Goal: Communication & Community: Answer question/provide support

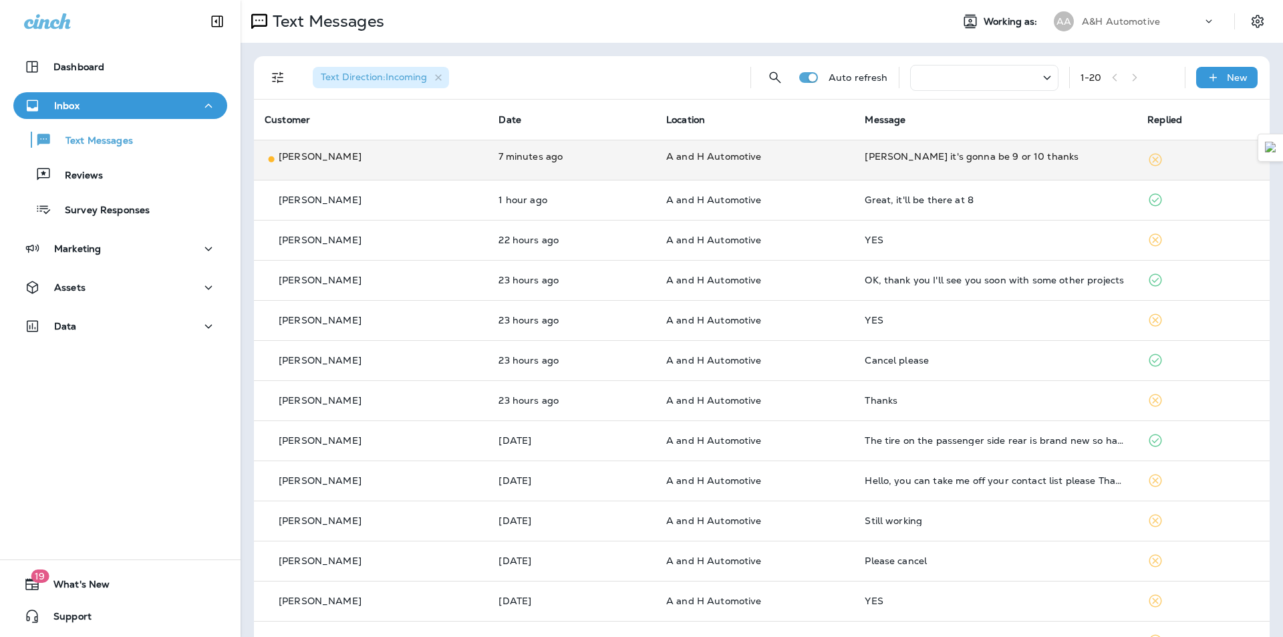
click at [909, 165] on td "[PERSON_NAME] it's gonna be 9 or 10 thanks" at bounding box center [995, 160] width 283 height 40
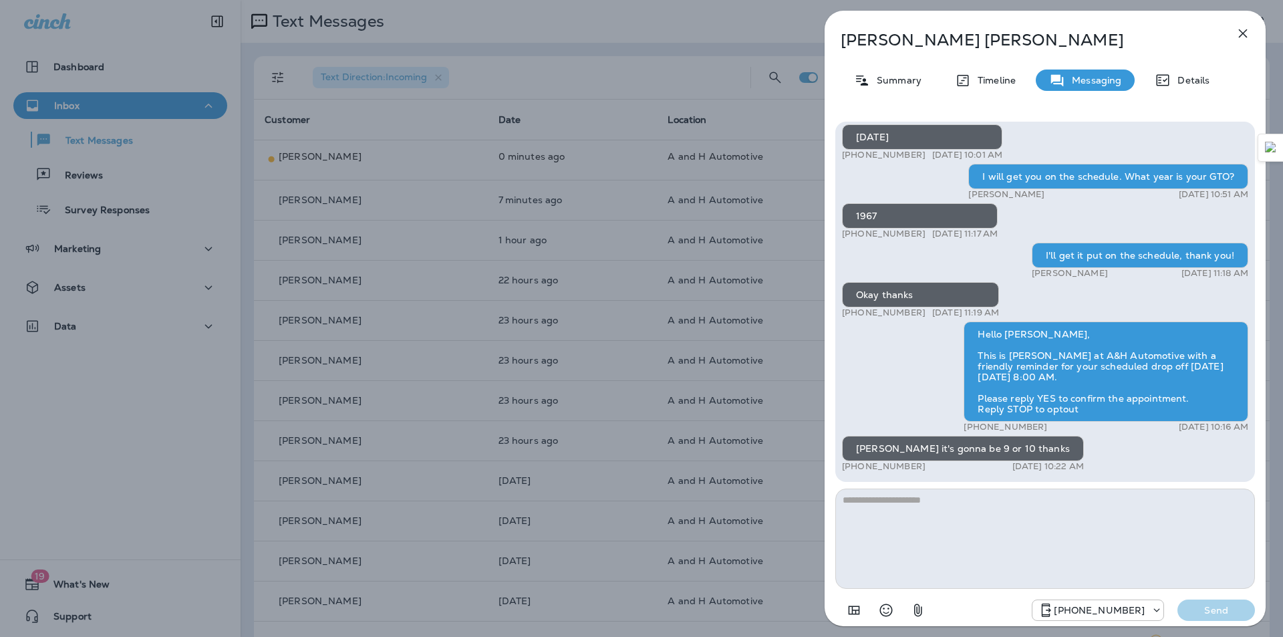
click at [684, 114] on div "[PERSON_NAME] Summary Timeline Messaging Details Hey [PERSON_NAME] this is [PER…" at bounding box center [641, 318] width 1283 height 637
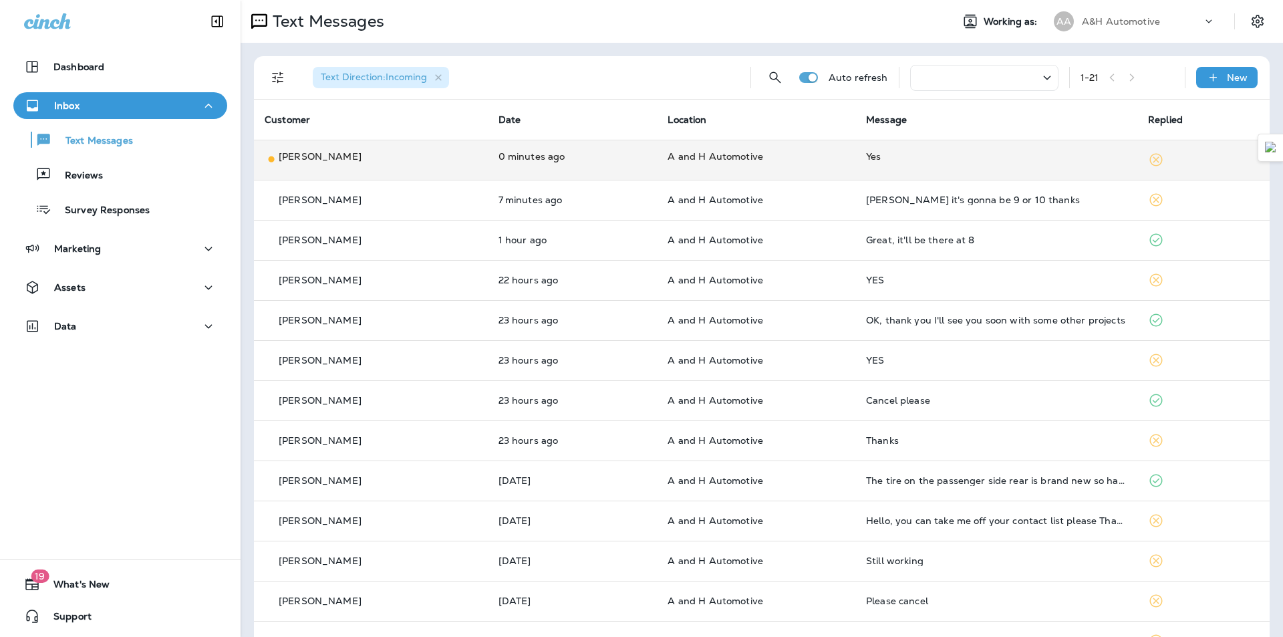
click at [837, 157] on td "A and H Automotive" at bounding box center [756, 160] width 198 height 40
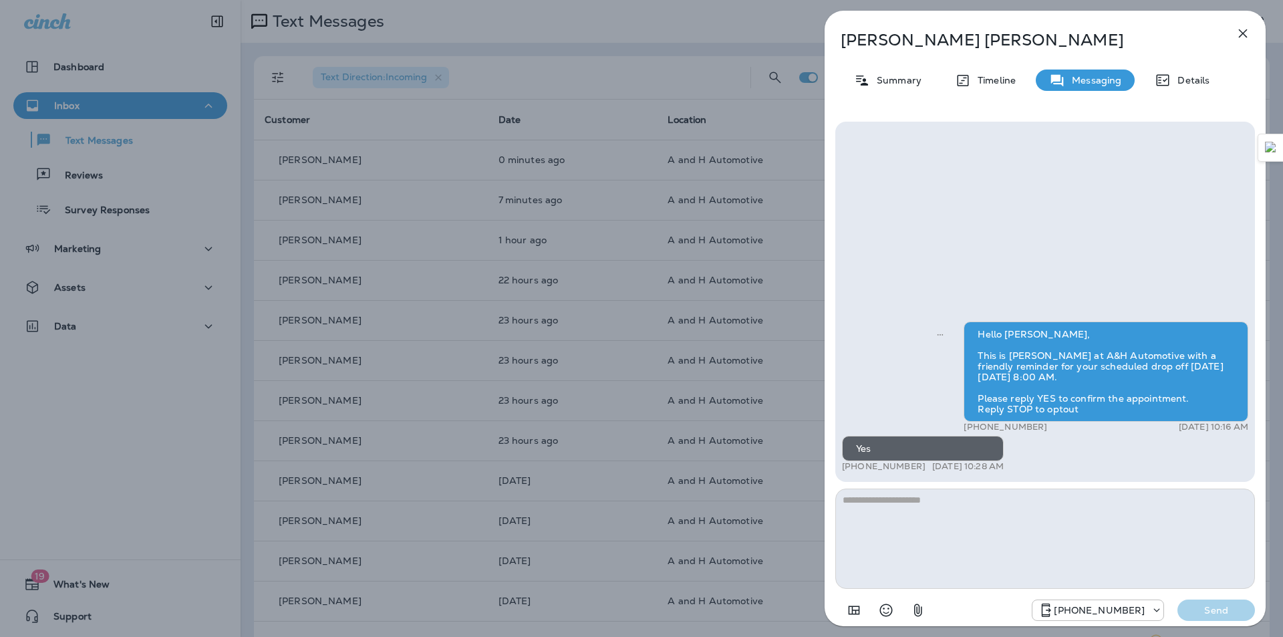
click at [1243, 31] on icon "button" at bounding box center [1243, 33] width 16 height 16
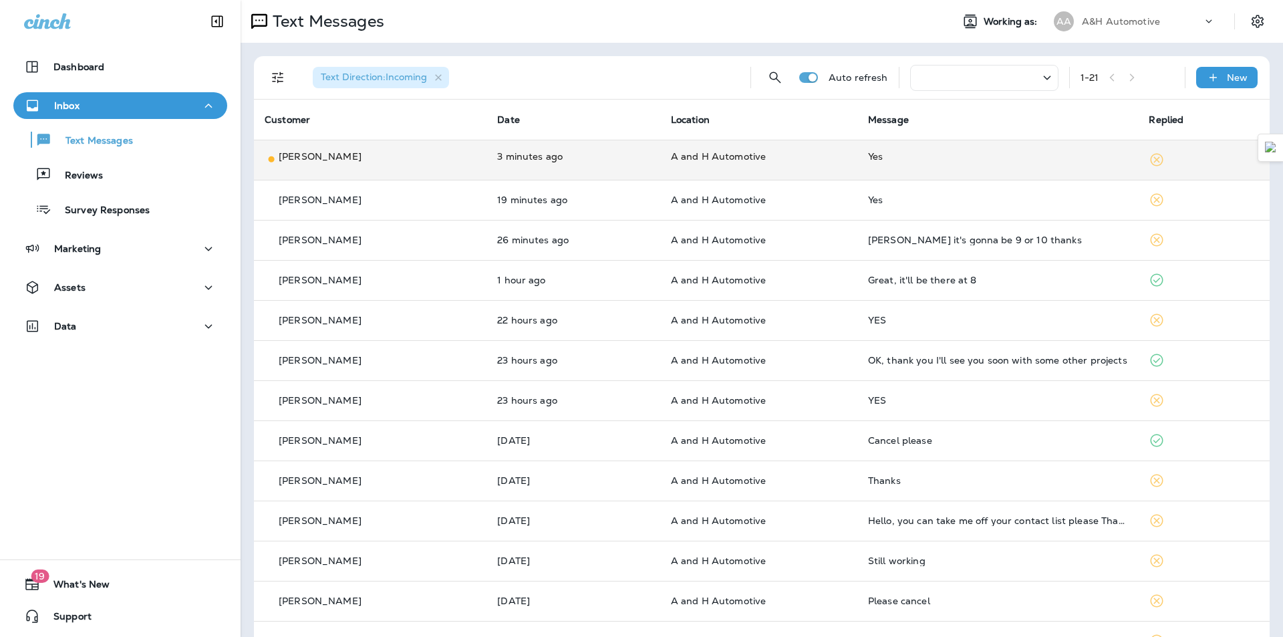
click at [431, 146] on td "[PERSON_NAME]" at bounding box center [370, 160] width 233 height 40
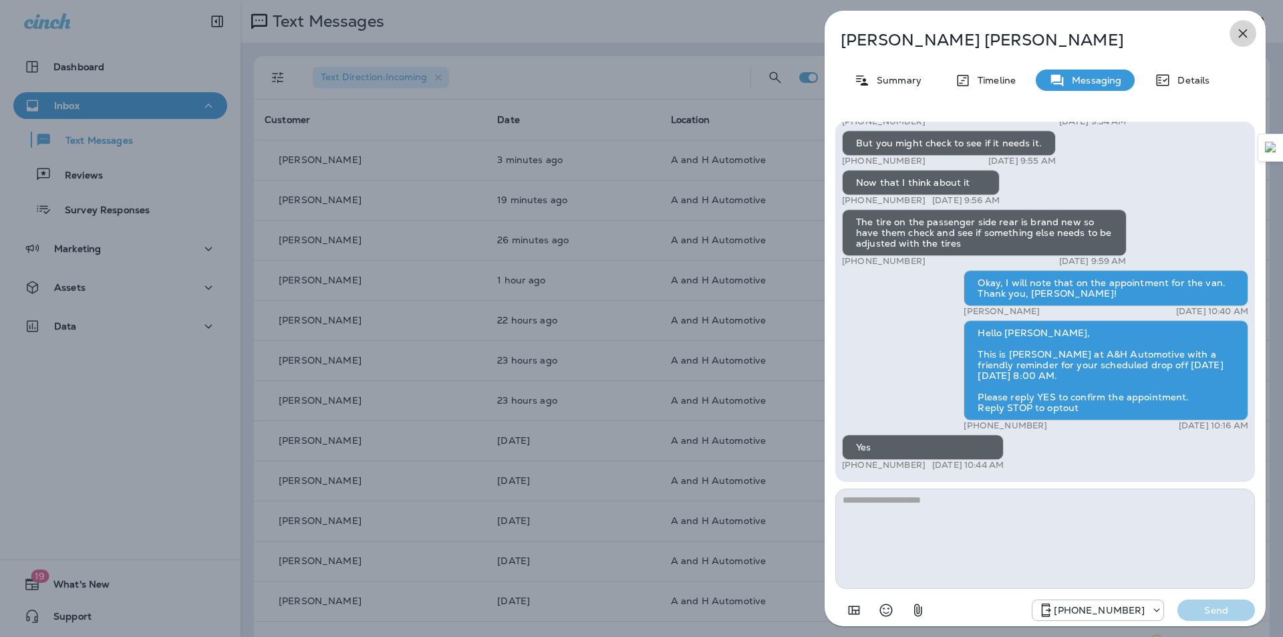
click at [1237, 37] on icon "button" at bounding box center [1243, 33] width 16 height 16
